Goal: Navigation & Orientation: Find specific page/section

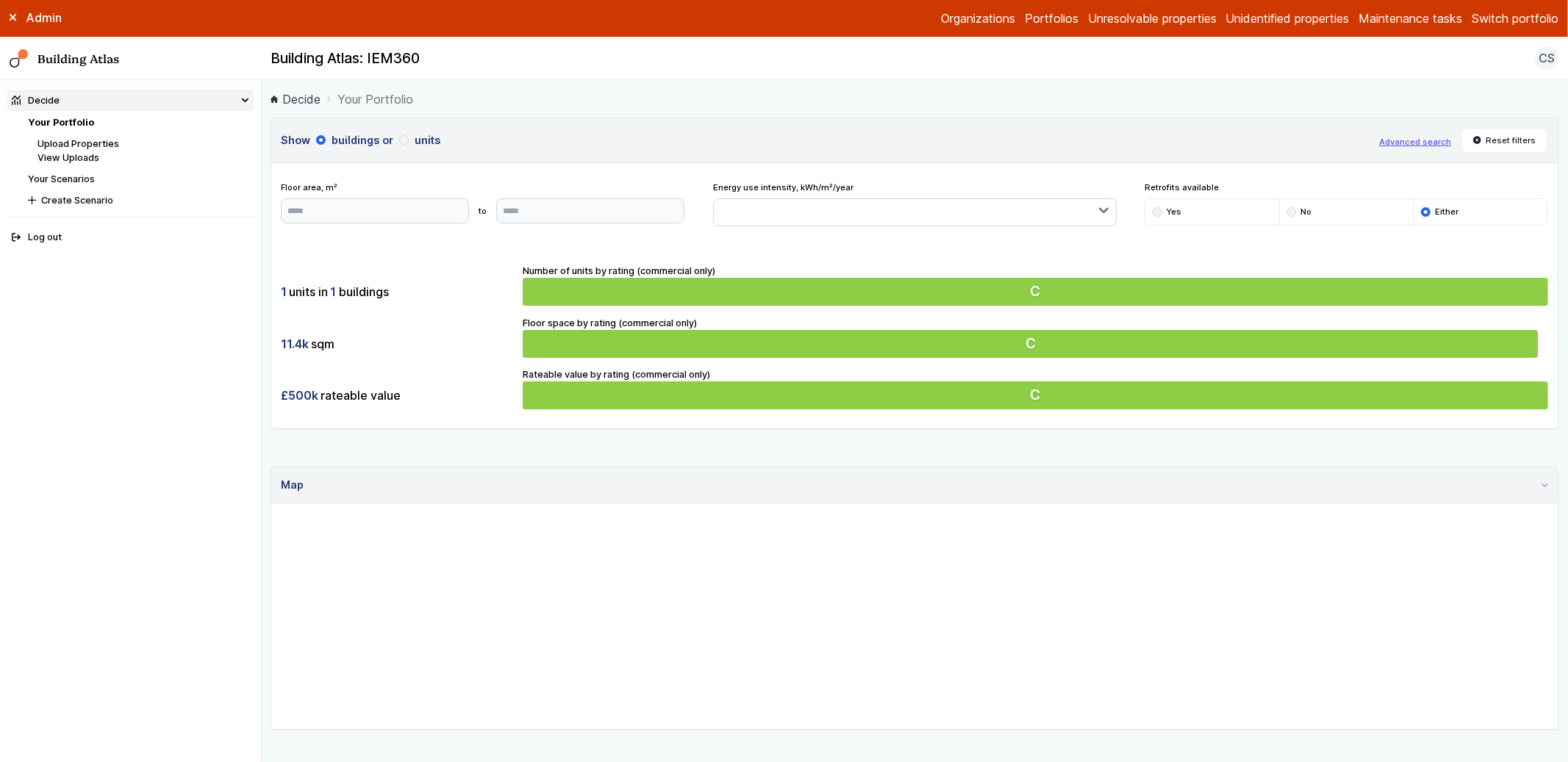
click at [85, 142] on link "Upload Properties" at bounding box center [78, 143] width 82 height 11
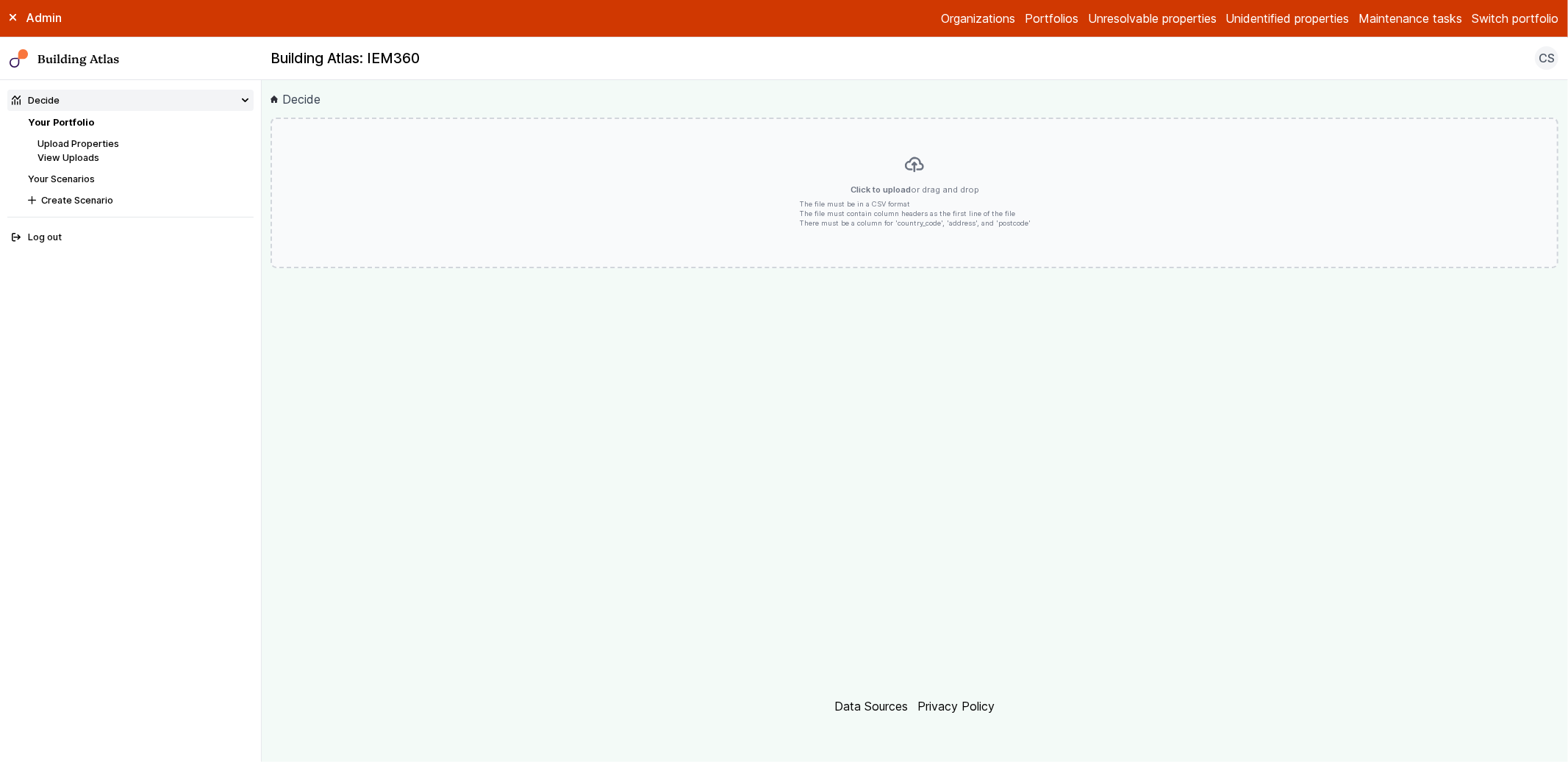
click at [70, 118] on link "Your Portfolio" at bounding box center [61, 122] width 66 height 11
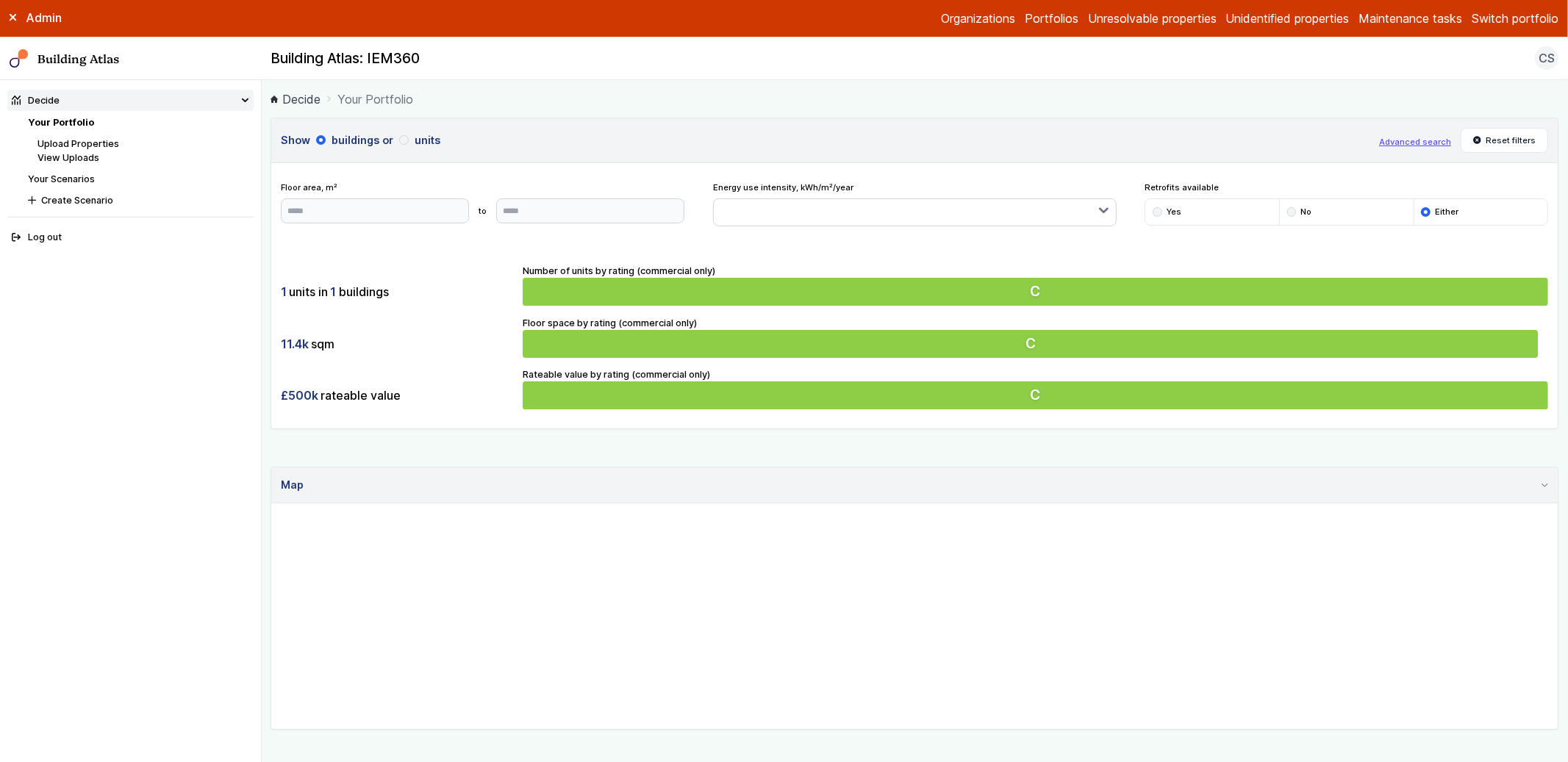
click at [1518, 24] on button "Switch portfolio" at bounding box center [1515, 18] width 87 height 18
click at [0, 0] on button "PwC - Pilot portfolio" at bounding box center [0, 0] width 0 height 0
